Goal: Task Accomplishment & Management: Use online tool/utility

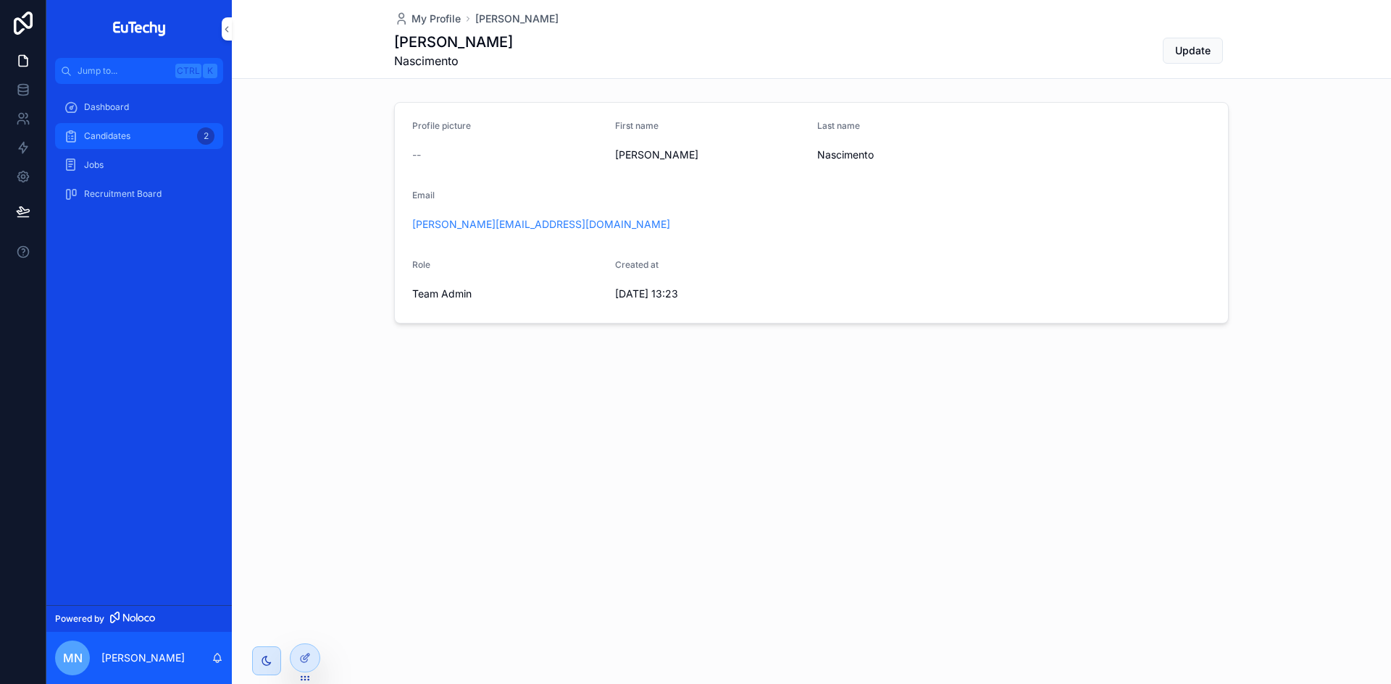
click at [127, 141] on span "Candidates" at bounding box center [107, 136] width 46 height 12
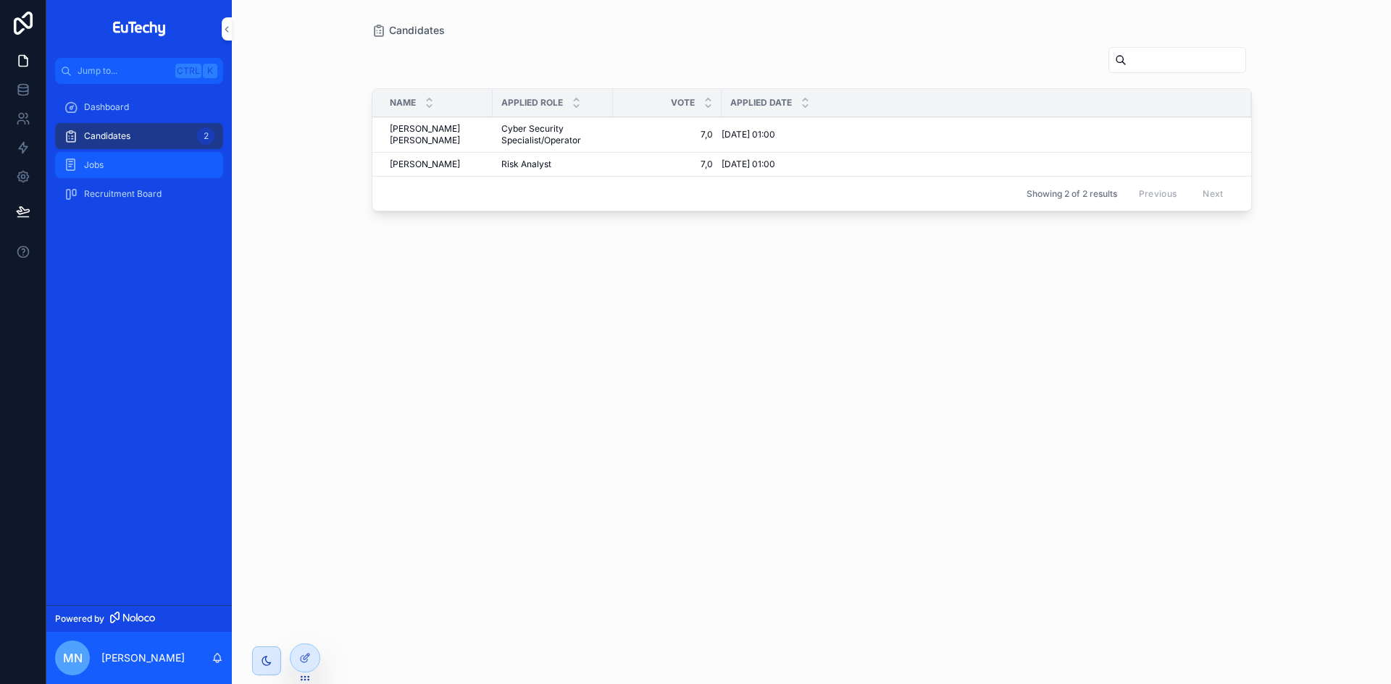
click at [101, 175] on div "Jobs" at bounding box center [139, 165] width 151 height 23
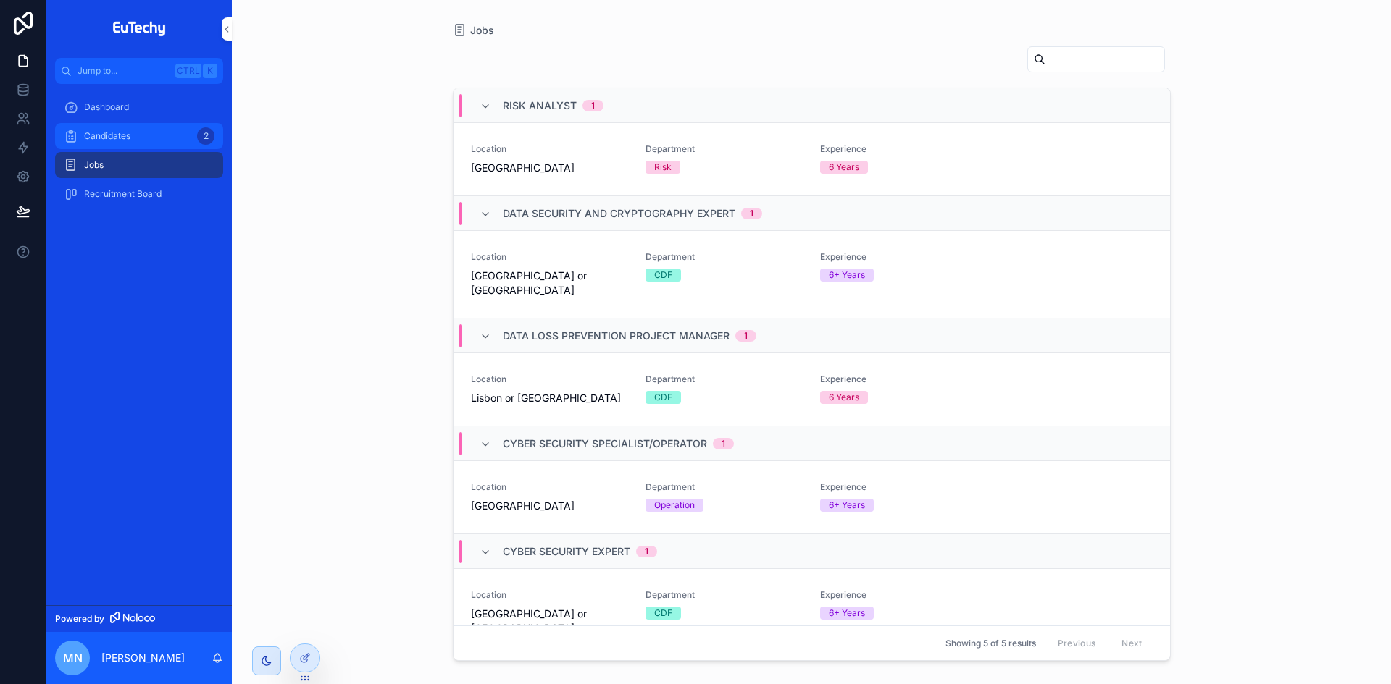
click at [101, 141] on span "Candidates" at bounding box center [107, 136] width 46 height 12
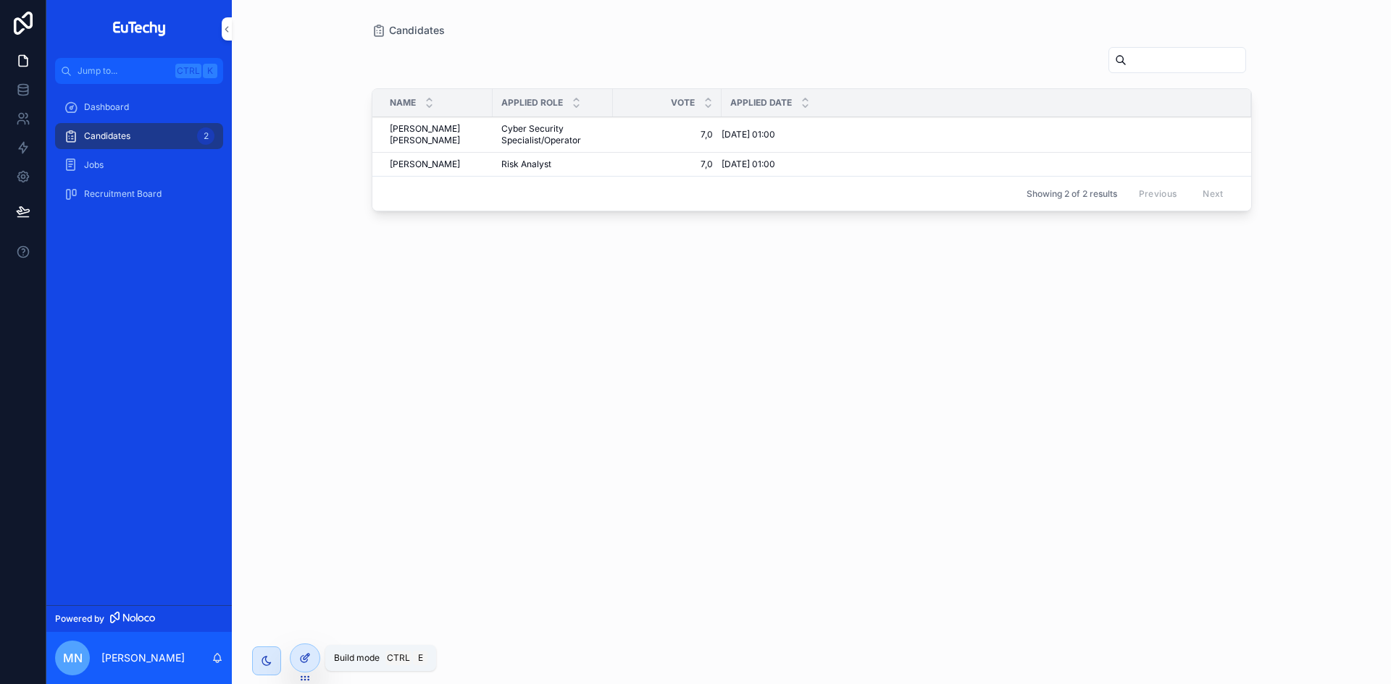
click at [303, 663] on icon at bounding box center [304, 659] width 7 height 7
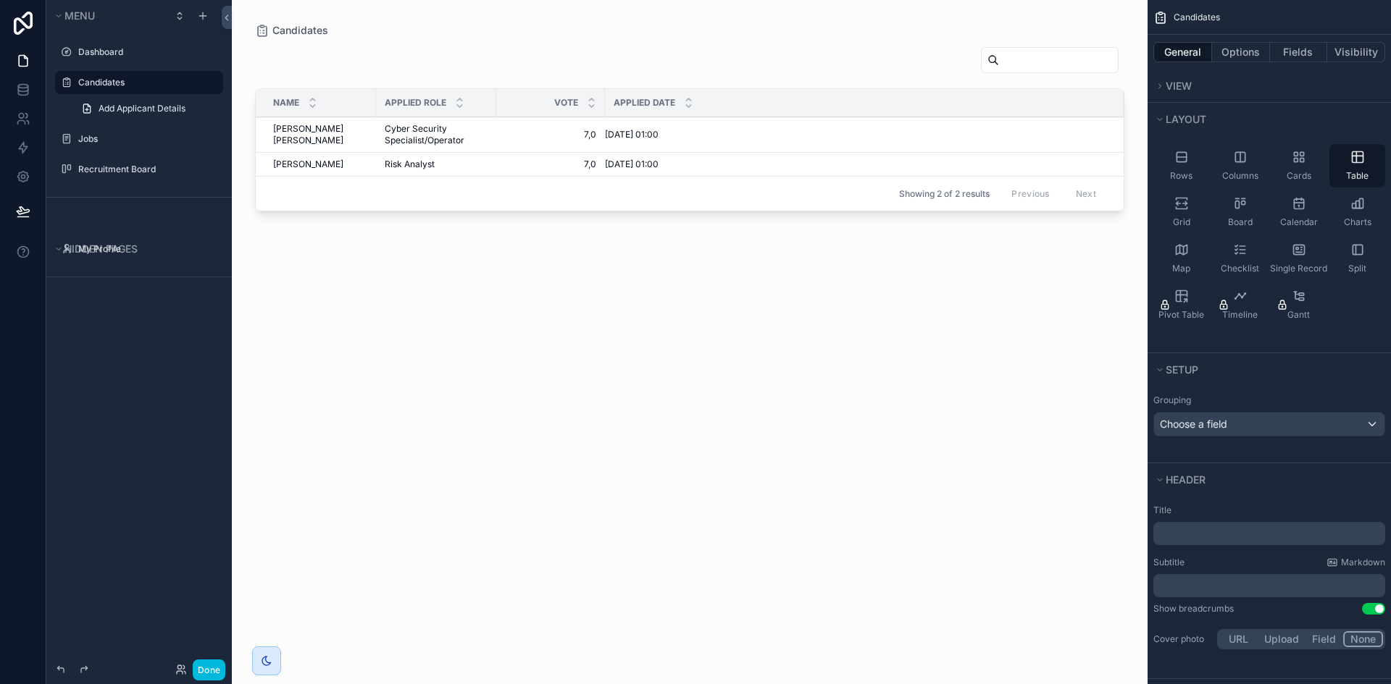
click at [459, 133] on div "scrollable content" at bounding box center [689, 333] width 915 height 667
click at [100, 58] on div "Dashboard" at bounding box center [149, 52] width 142 height 12
click at [22, 88] on icon at bounding box center [22, 87] width 9 height 4
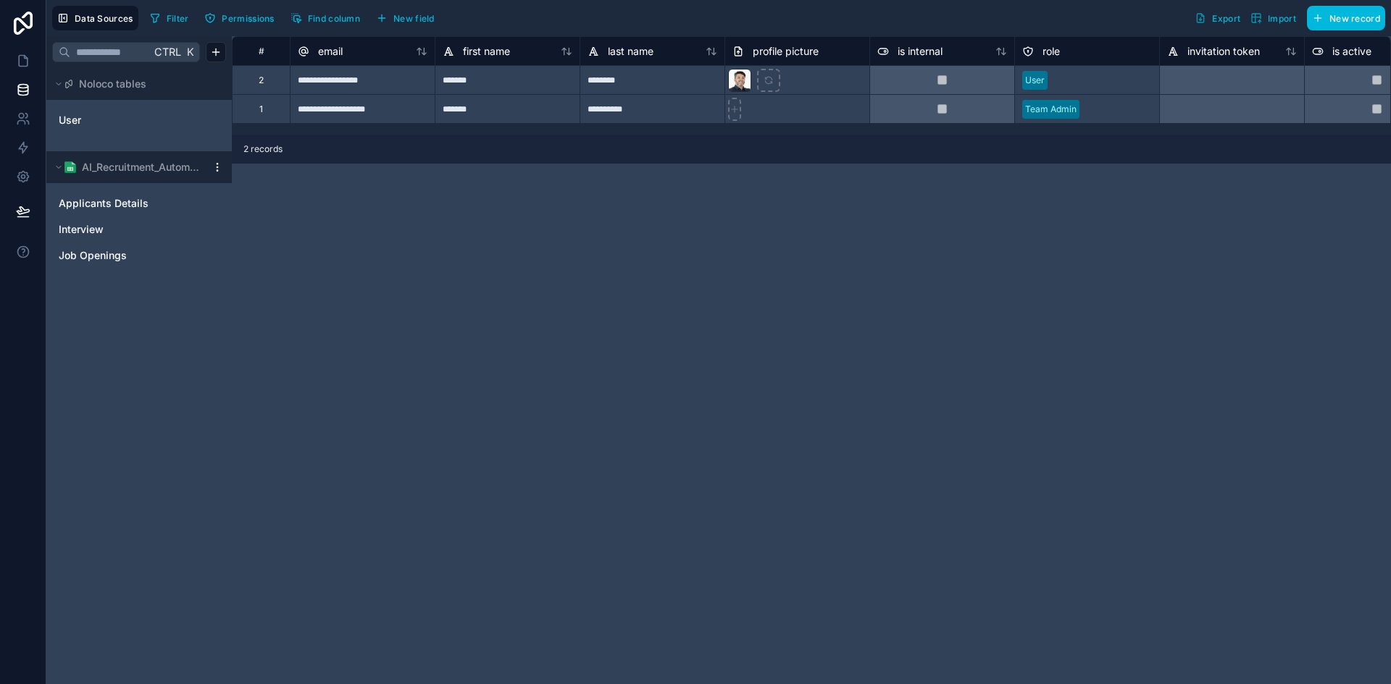
click at [992, 278] on div "**********" at bounding box center [811, 360] width 1159 height 648
click at [127, 209] on span "Applicants Details" at bounding box center [104, 203] width 90 height 14
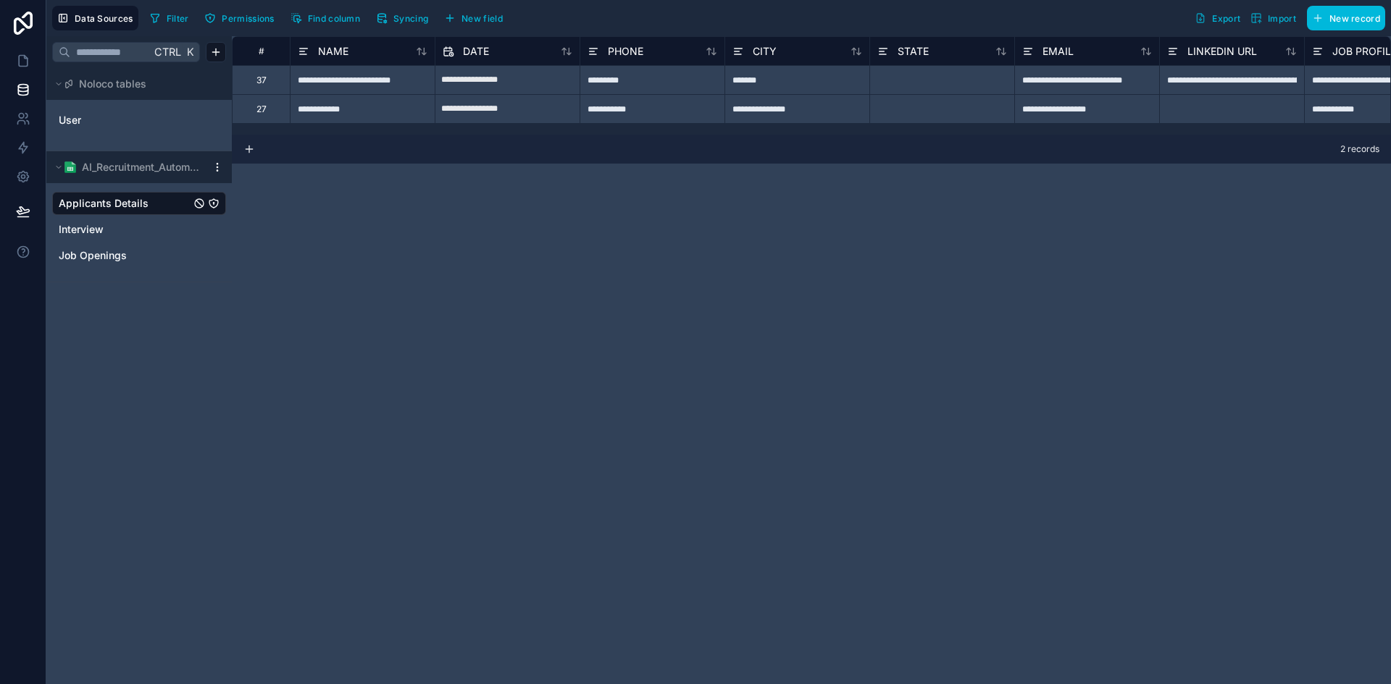
click at [1283, 18] on span "Import" at bounding box center [1281, 18] width 28 height 11
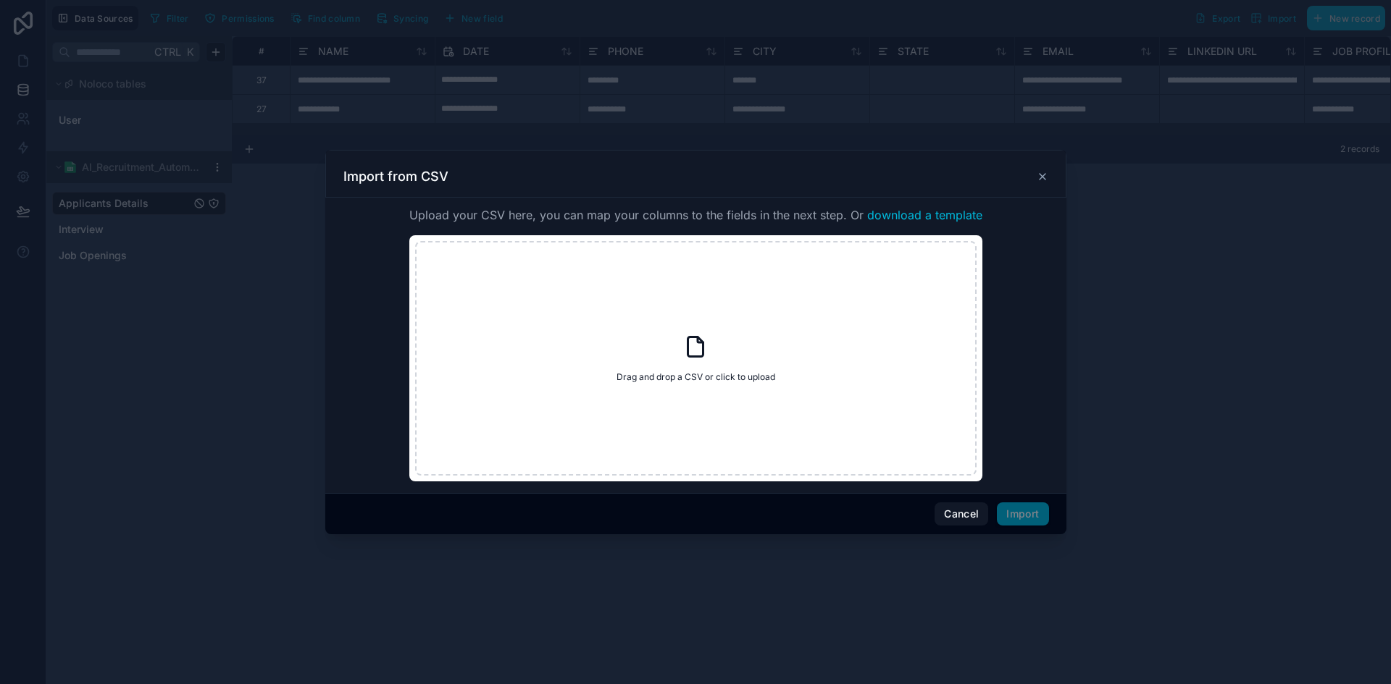
click at [1222, 257] on div at bounding box center [695, 342] width 1391 height 684
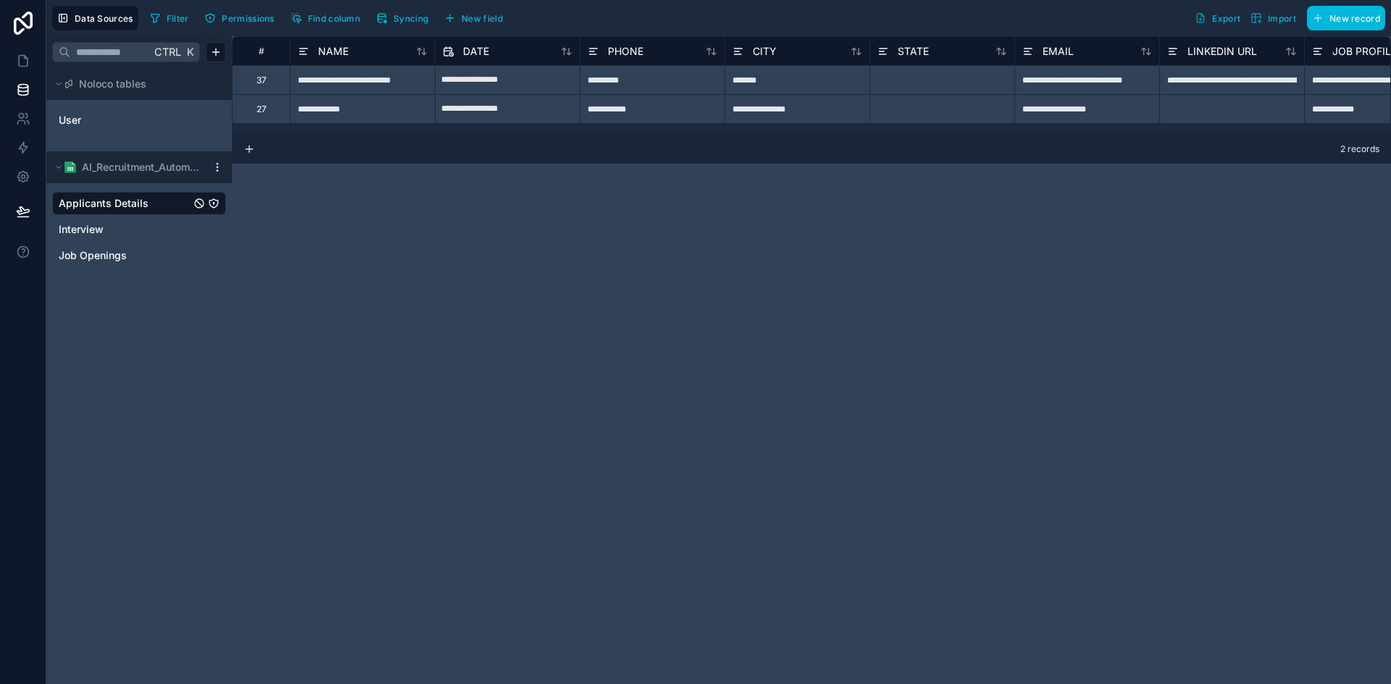
click at [391, 20] on button "Syncing" at bounding box center [402, 18] width 62 height 22
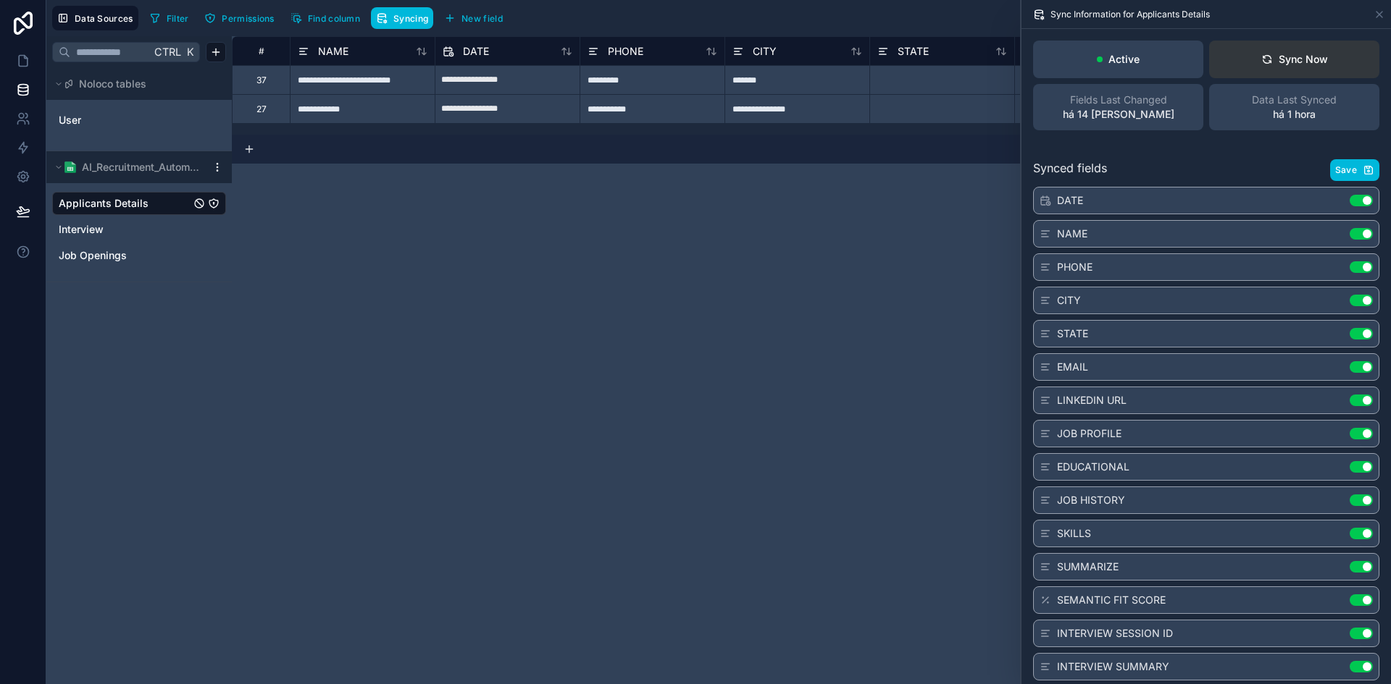
click at [1269, 59] on div "Sync Now" at bounding box center [1294, 59] width 67 height 14
click at [25, 67] on icon at bounding box center [23, 61] width 9 height 11
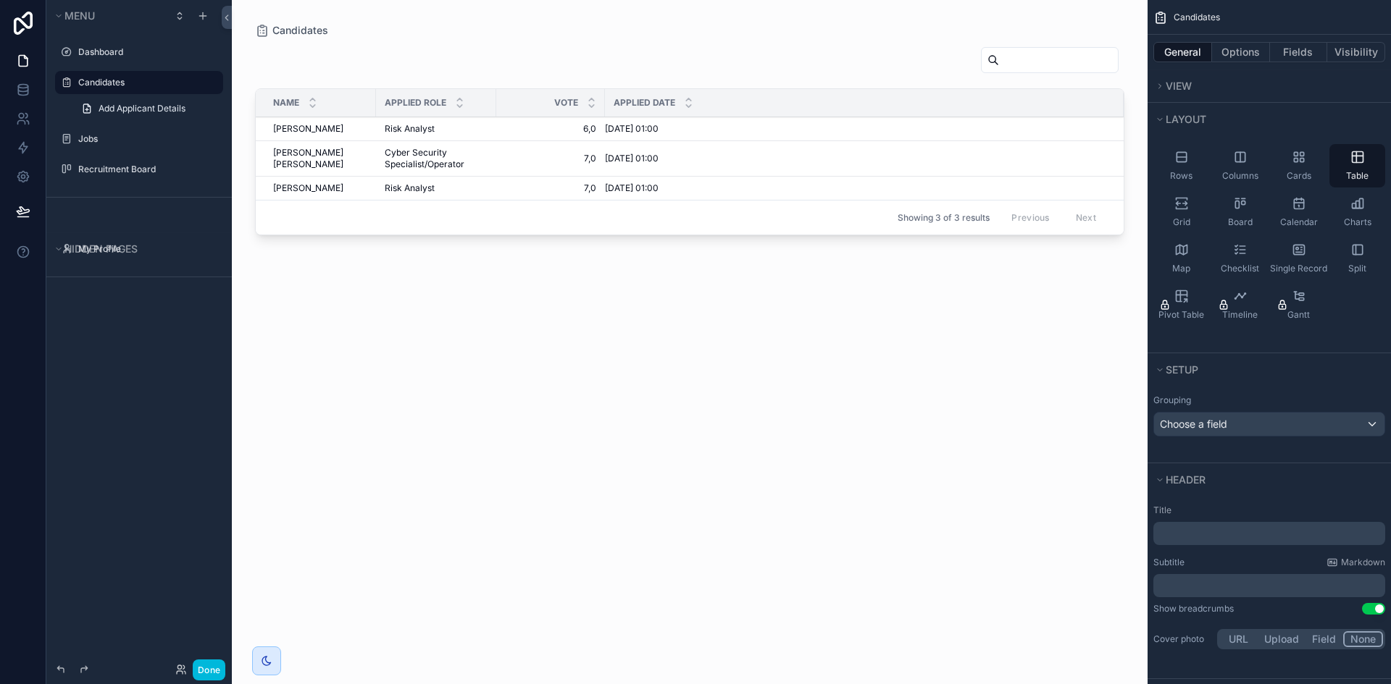
click at [410, 132] on span "Risk Analyst" at bounding box center [410, 129] width 50 height 12
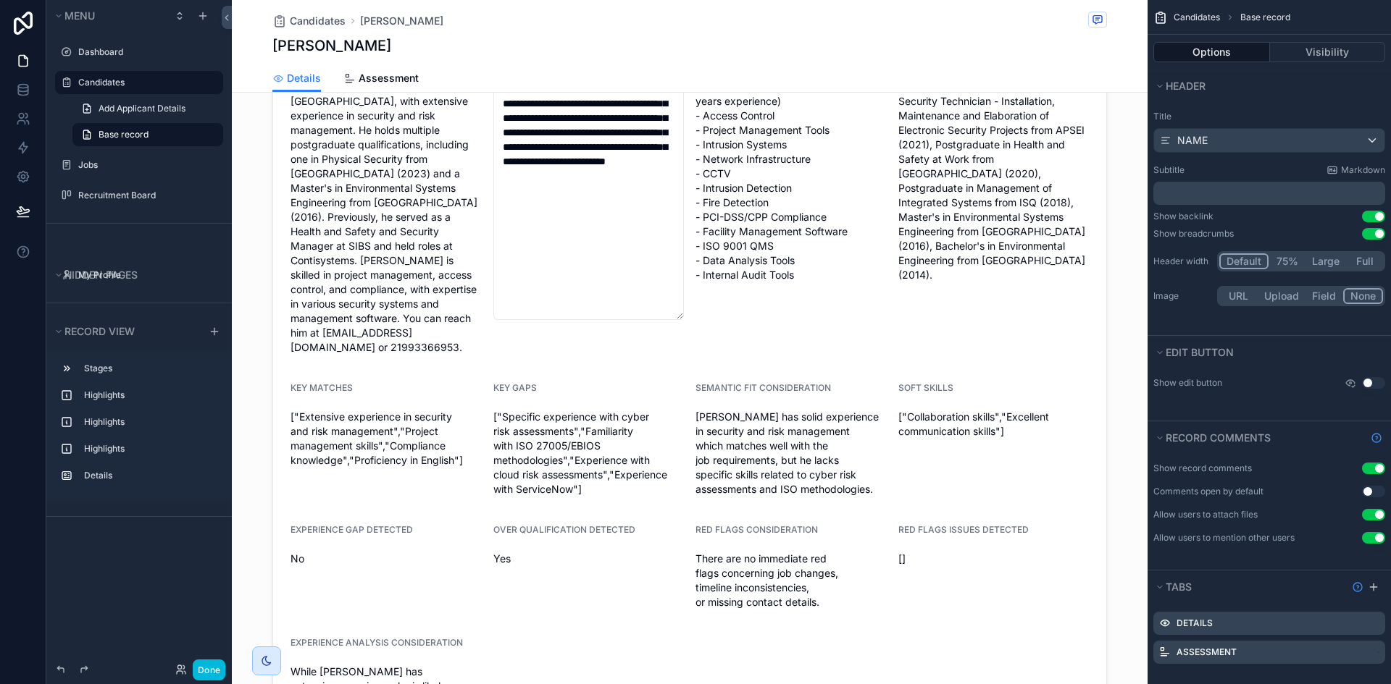
scroll to position [466, 0]
